Goal: Task Accomplishment & Management: Complete application form

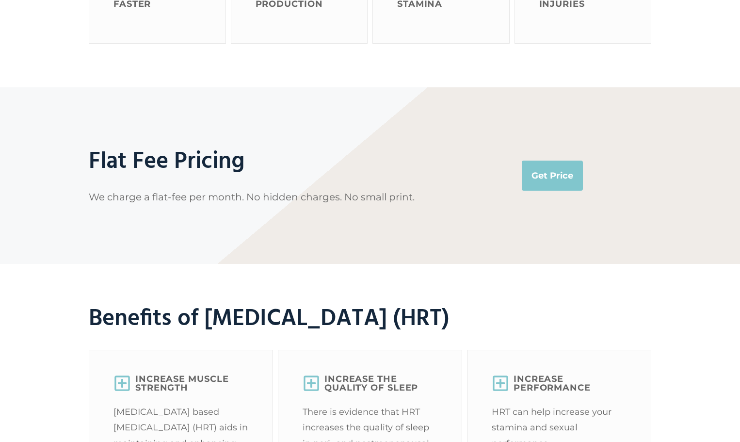
scroll to position [1018, 0]
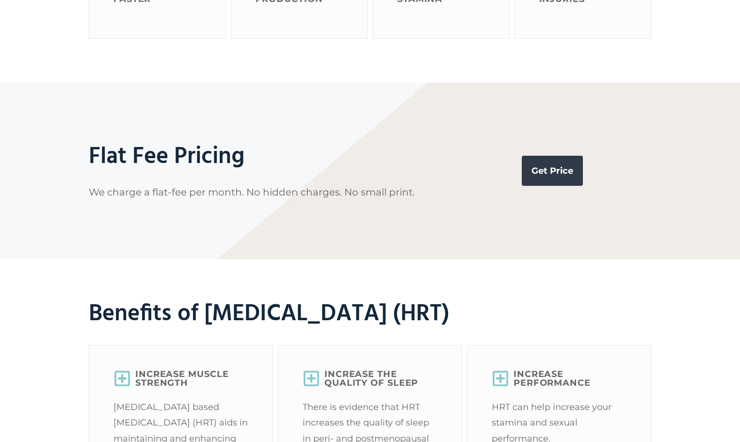
click at [562, 186] on link "Get Price" at bounding box center [552, 171] width 61 height 30
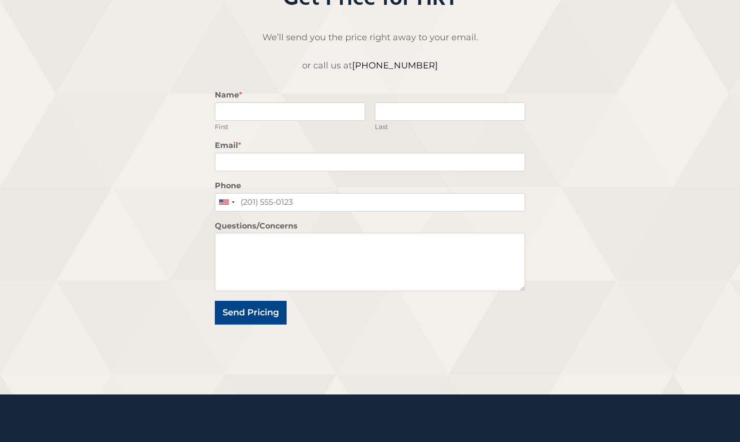
scroll to position [145, 0]
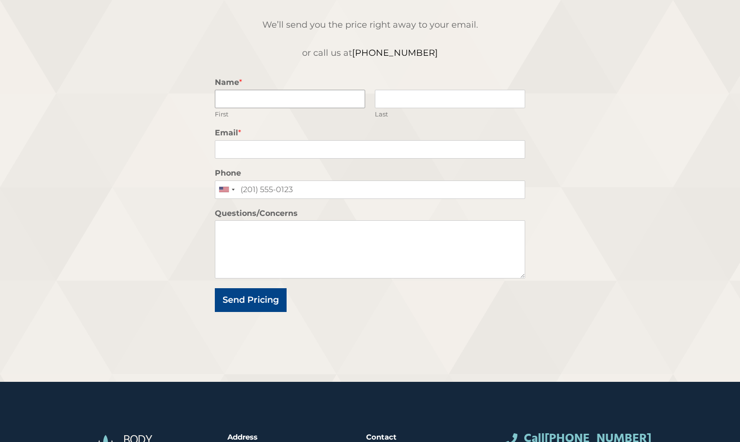
click at [280, 98] on input "Name *" at bounding box center [290, 99] width 150 height 18
type input "[PERSON_NAME]"
type input "Cardozo"
type input "[EMAIL_ADDRESS][DOMAIN_NAME]"
type input "5713859097"
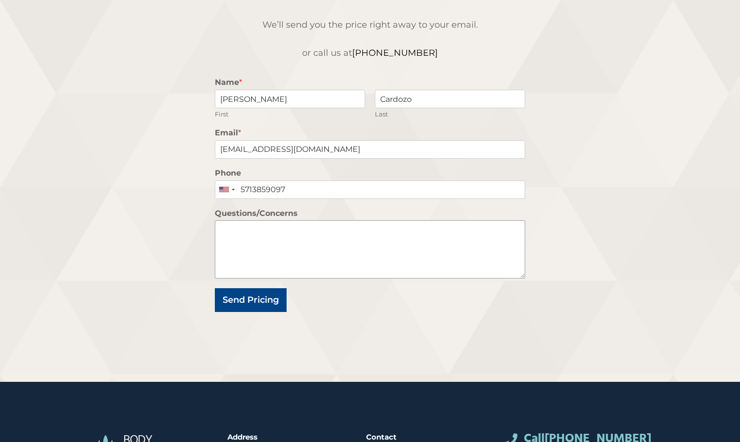
click at [334, 244] on textarea "Questions/Concerns" at bounding box center [370, 249] width 310 height 58
type textarea "what is your total cost for trt ?"
click at [277, 300] on button "Send Pricing" at bounding box center [251, 300] width 72 height 24
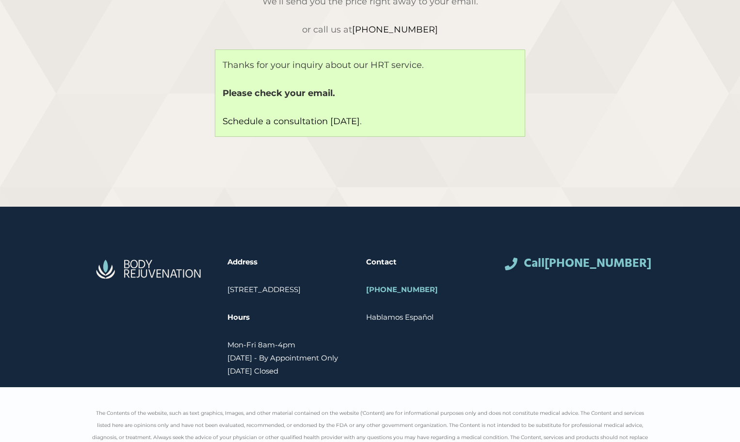
scroll to position [170, 0]
